Goal: Information Seeking & Learning: Understand process/instructions

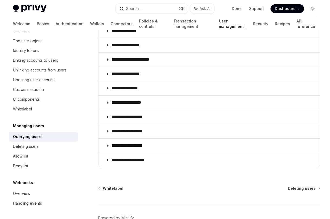
scroll to position [375, 0]
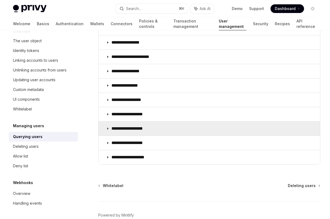
click at [157, 134] on summary "**********" at bounding box center [208, 128] width 221 height 14
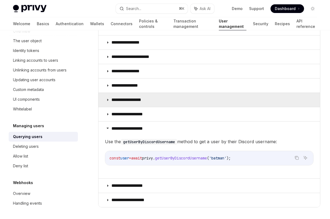
scroll to position [385, 0]
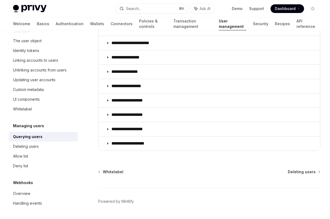
scroll to position [391, 0]
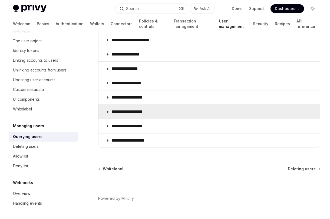
click at [155, 116] on summary "**********" at bounding box center [208, 112] width 221 height 14
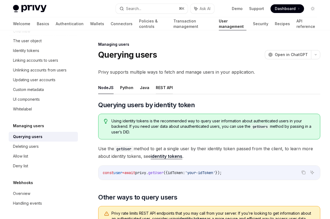
click at [166, 91] on button "REST API" at bounding box center [164, 87] width 17 height 13
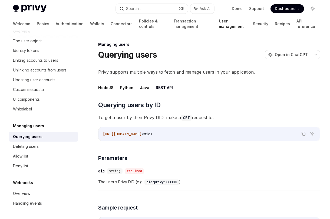
type textarea "*"
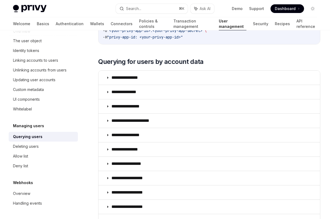
scroll to position [497, 0]
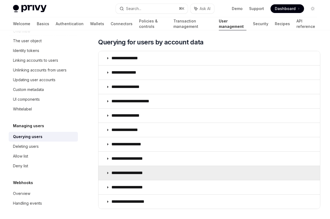
click at [161, 174] on summary "**********" at bounding box center [208, 173] width 221 height 14
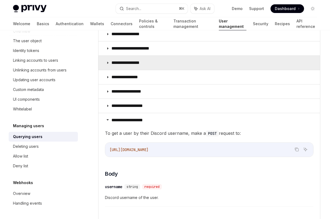
scroll to position [549, 0]
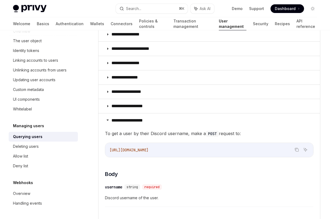
click at [116, 150] on span "https://auth.privy.io/api/v1/users/discord/username" at bounding box center [128, 149] width 39 height 5
drag, startPoint x: 116, startPoint y: 150, endPoint x: 158, endPoint y: 150, distance: 42.2
click at [148, 150] on span "https://auth.privy.io/api/v1/users/discord/username" at bounding box center [128, 149] width 39 height 5
click at [240, 152] on code "https://auth.privy.io/api/v1/users/discord/username" at bounding box center [208, 149] width 199 height 6
click at [298, 150] on icon "Copy the contents from the code block" at bounding box center [296, 149] width 4 height 4
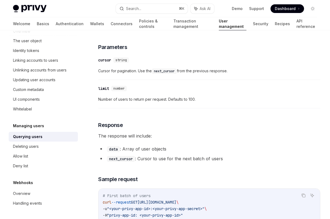
scroll to position [279, 0]
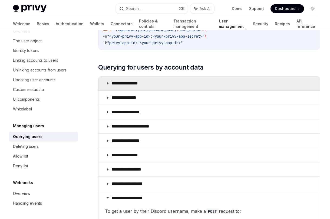
click at [188, 86] on summary "**********" at bounding box center [208, 83] width 221 height 14
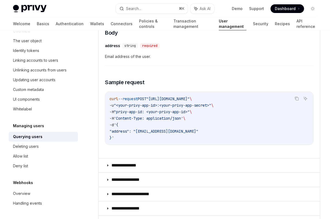
scroll to position [578, 0]
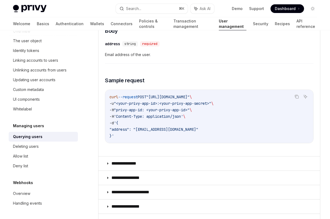
click at [163, 97] on span ""https://auth.privy.io/api/v1/users/email/address"" at bounding box center [167, 96] width 43 height 5
drag, startPoint x: 163, startPoint y: 97, endPoint x: 260, endPoint y: 98, distance: 97.3
click at [189, 98] on span ""https://auth.privy.io/api/v1/users/email/address"" at bounding box center [167, 96] width 43 height 5
copy span "https://auth.privy.io/api/v1/users/email/address"
